Goal: Navigation & Orientation: Find specific page/section

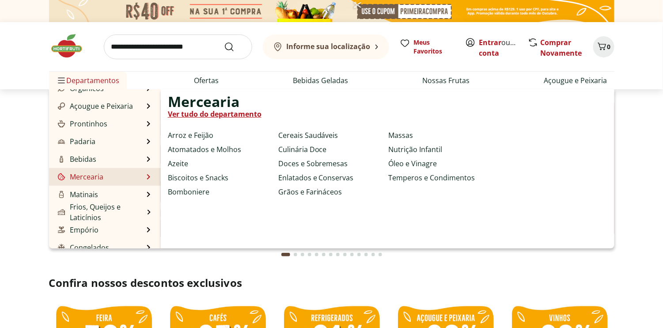
scroll to position [88, 0]
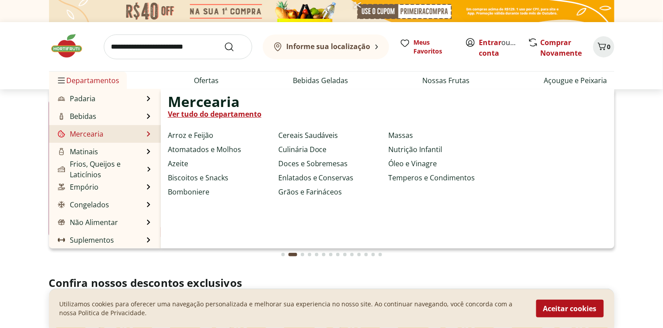
click at [85, 136] on link "Mercearia" at bounding box center [80, 133] width 48 height 11
select select "**********"
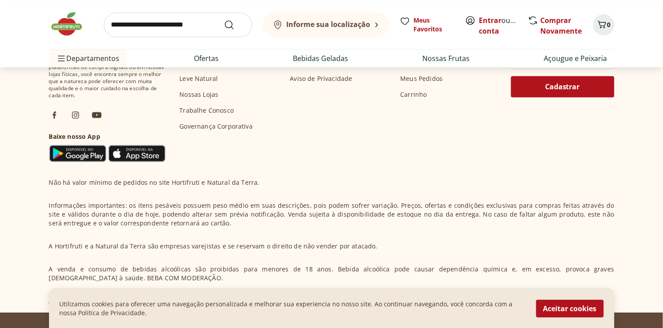
scroll to position [849, 0]
